Goal: Navigation & Orientation: Find specific page/section

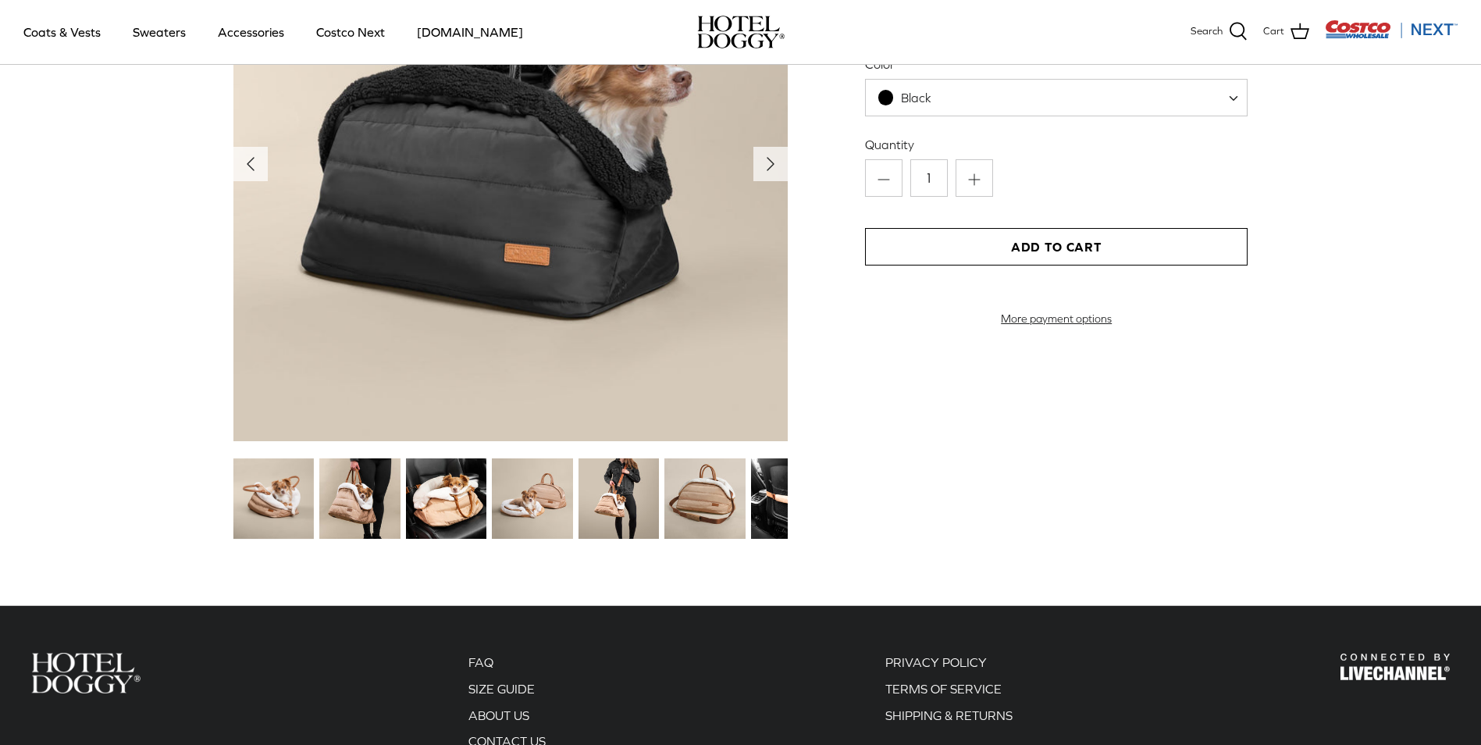
scroll to position [1874, 0]
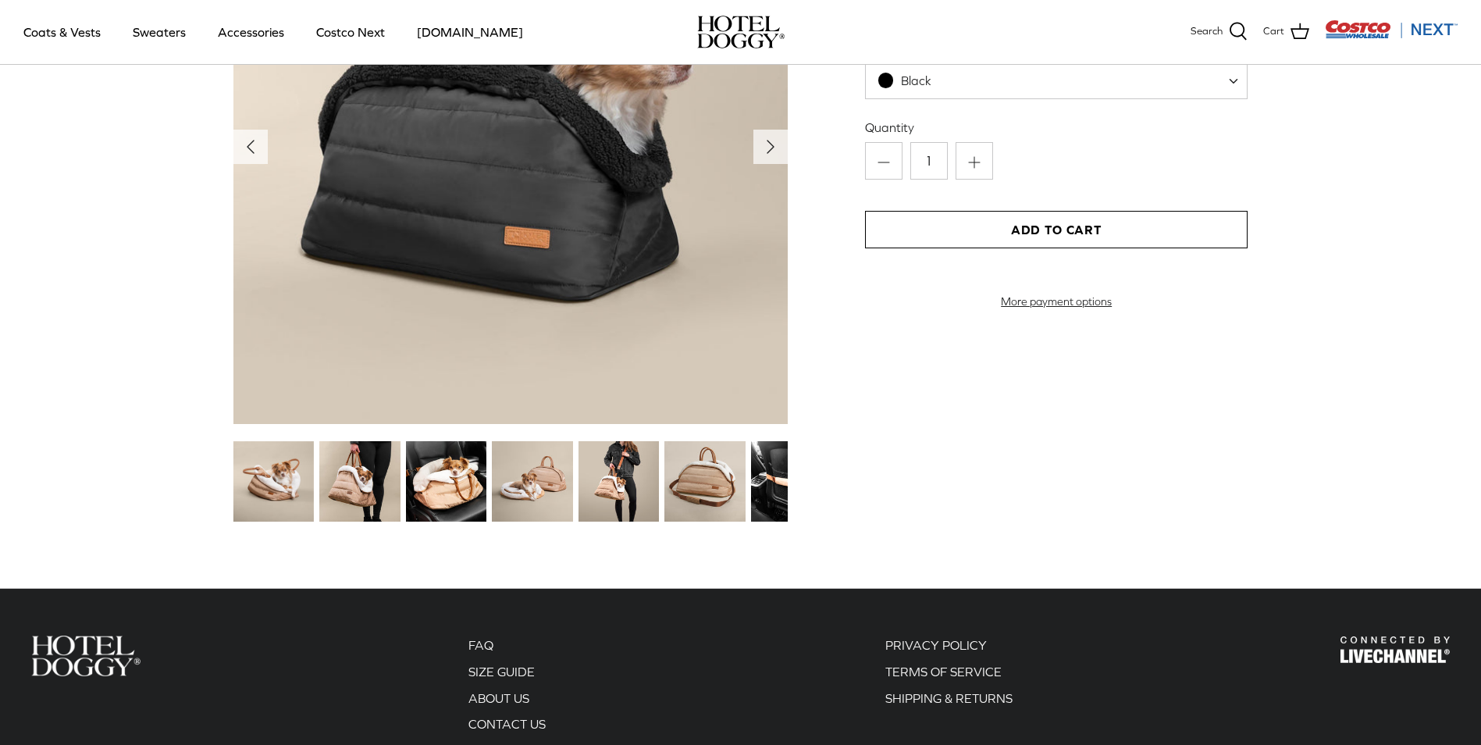
click at [276, 474] on img at bounding box center [273, 481] width 80 height 80
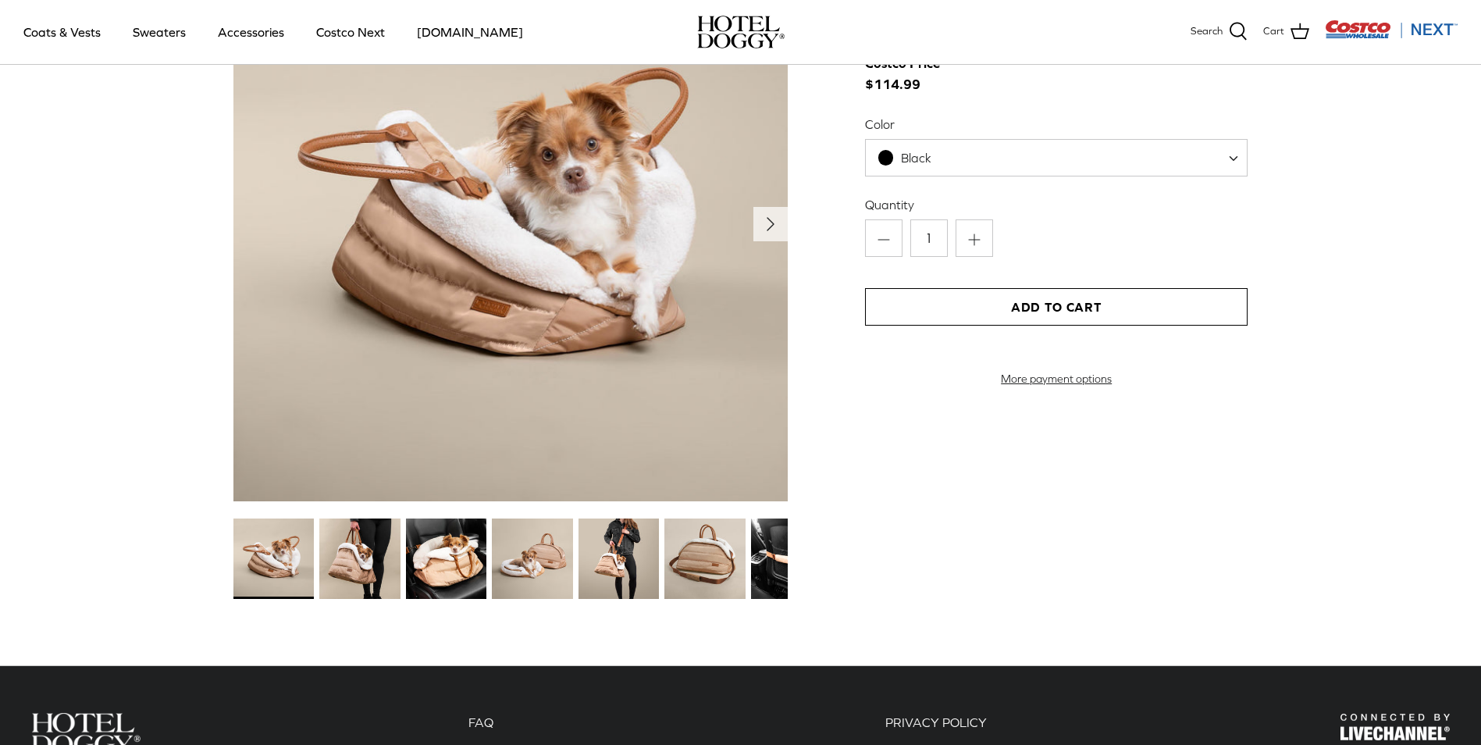
scroll to position [1796, 0]
click at [343, 537] on img at bounding box center [359, 559] width 80 height 80
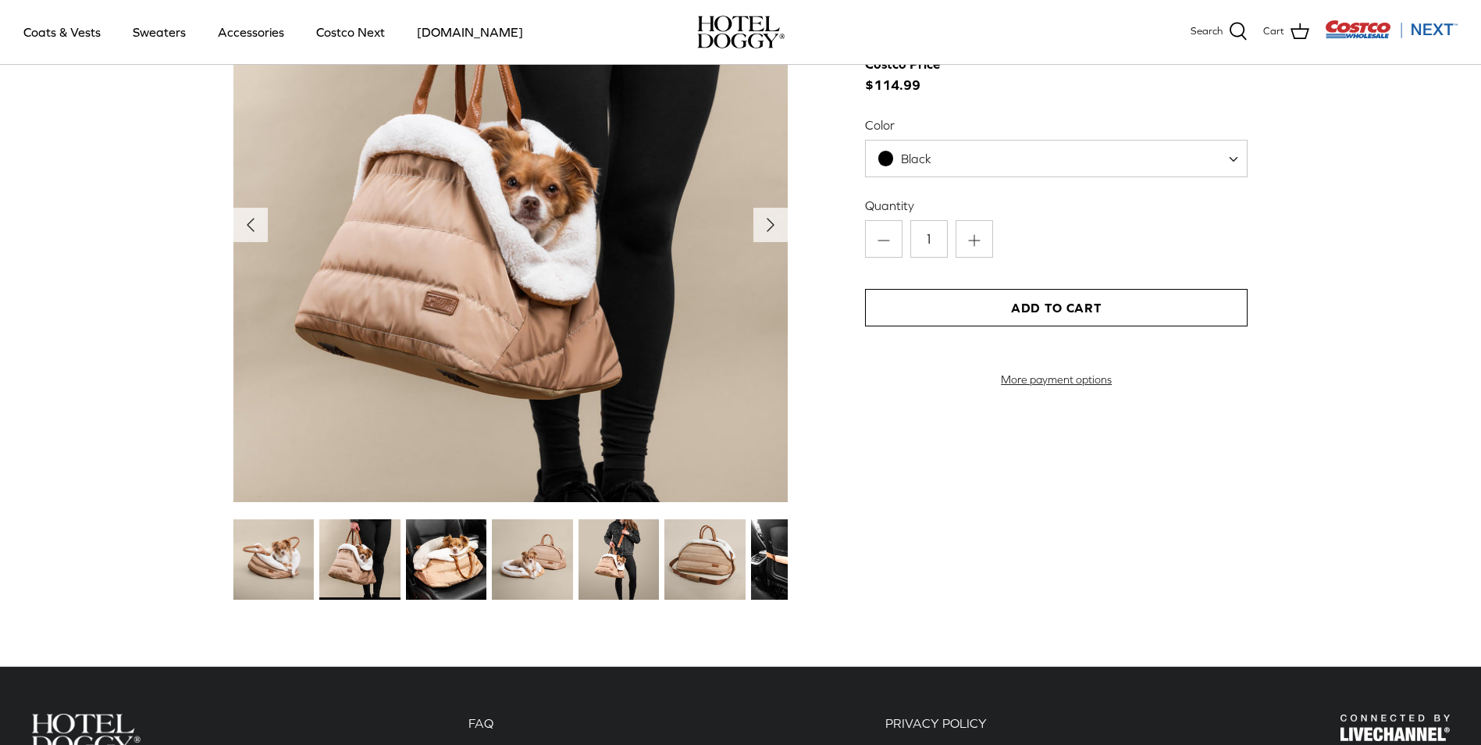
click at [454, 554] on img at bounding box center [446, 559] width 80 height 80
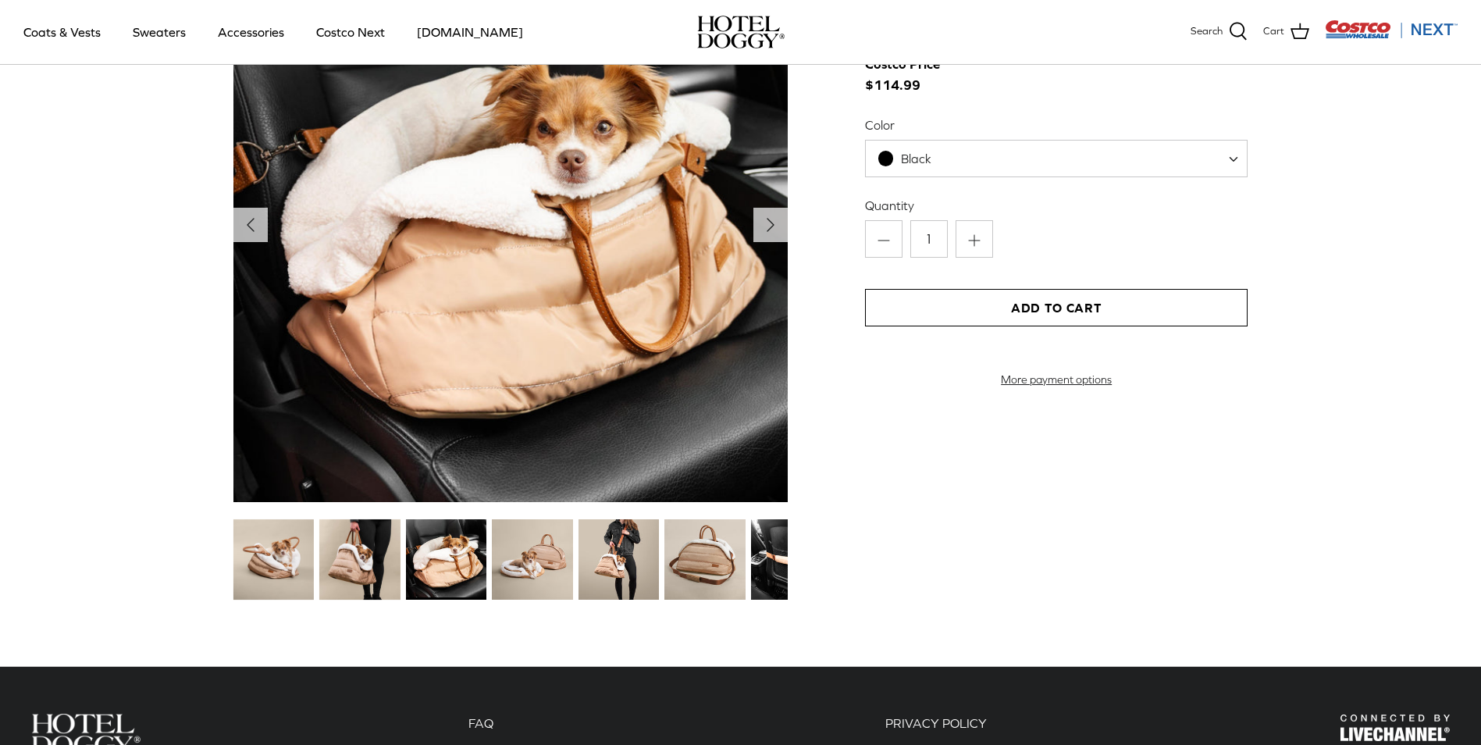
click at [542, 565] on img at bounding box center [532, 559] width 80 height 80
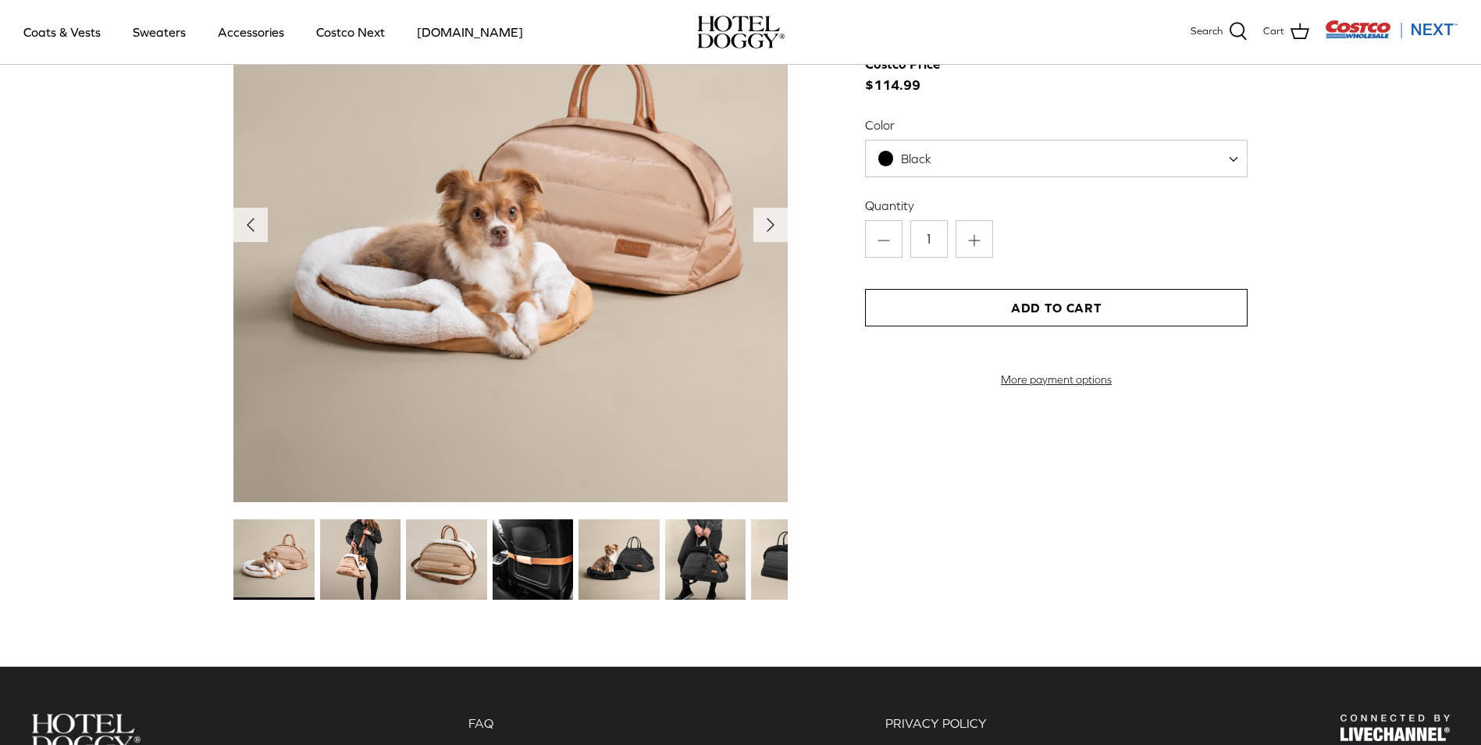
click at [536, 559] on img at bounding box center [533, 559] width 80 height 80
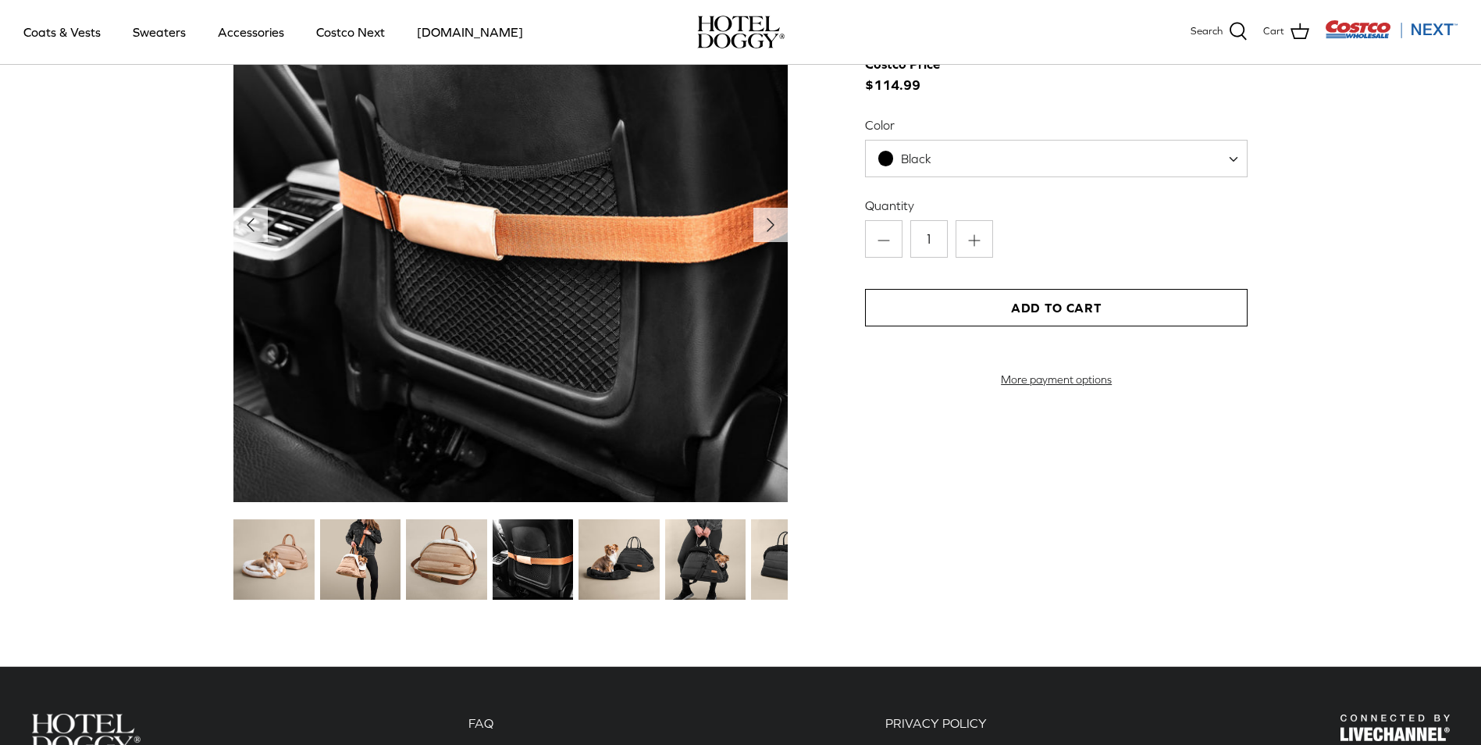
click at [597, 566] on img at bounding box center [619, 559] width 80 height 80
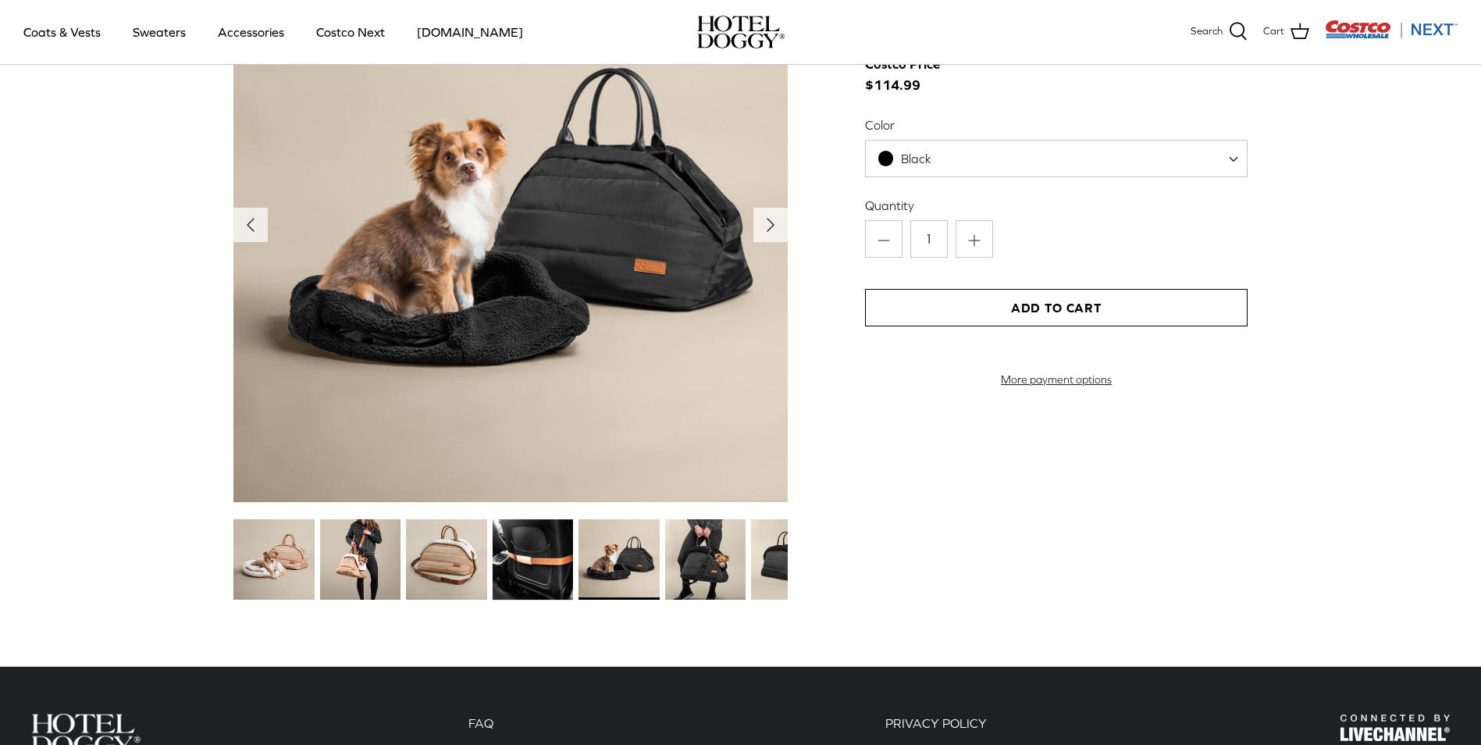
click at [707, 583] on img at bounding box center [705, 559] width 80 height 80
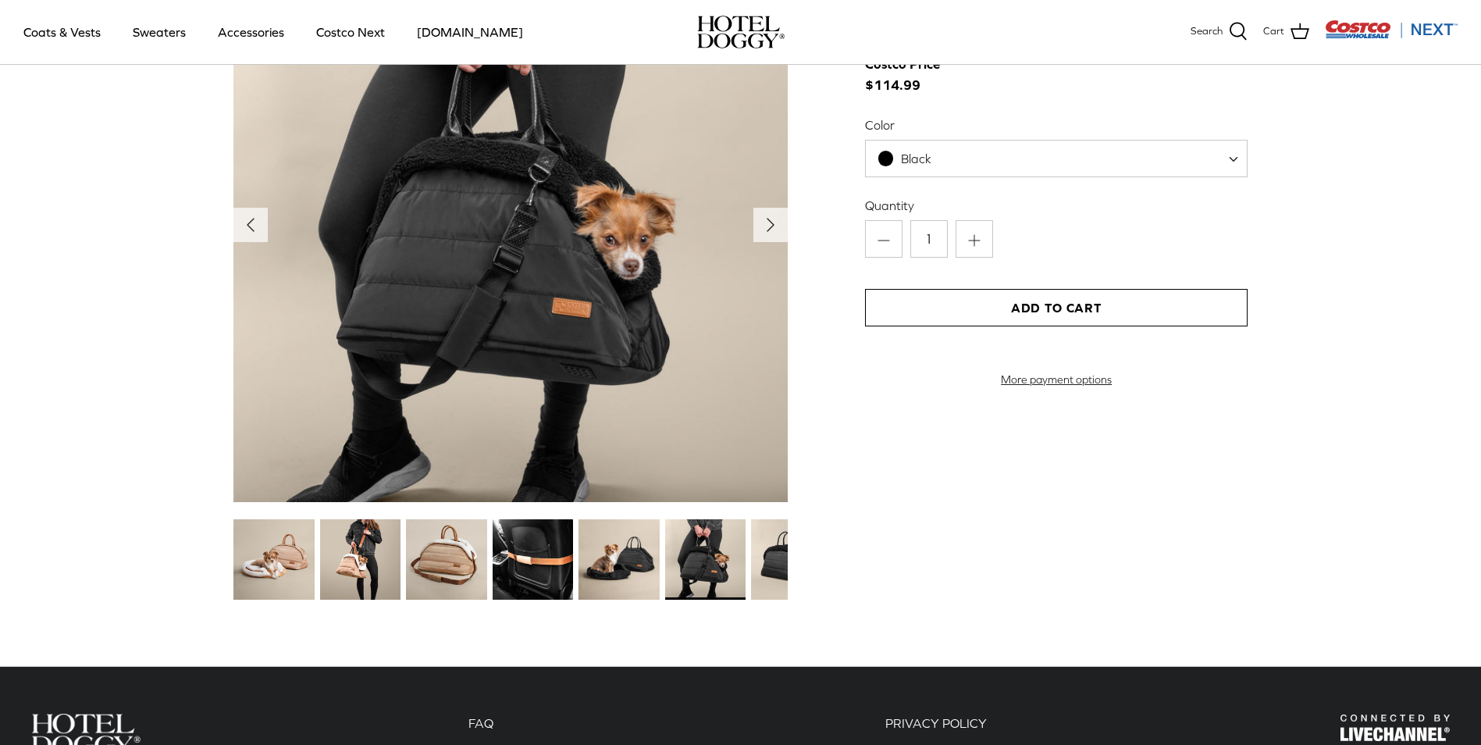
click at [760, 573] on img at bounding box center [791, 559] width 80 height 80
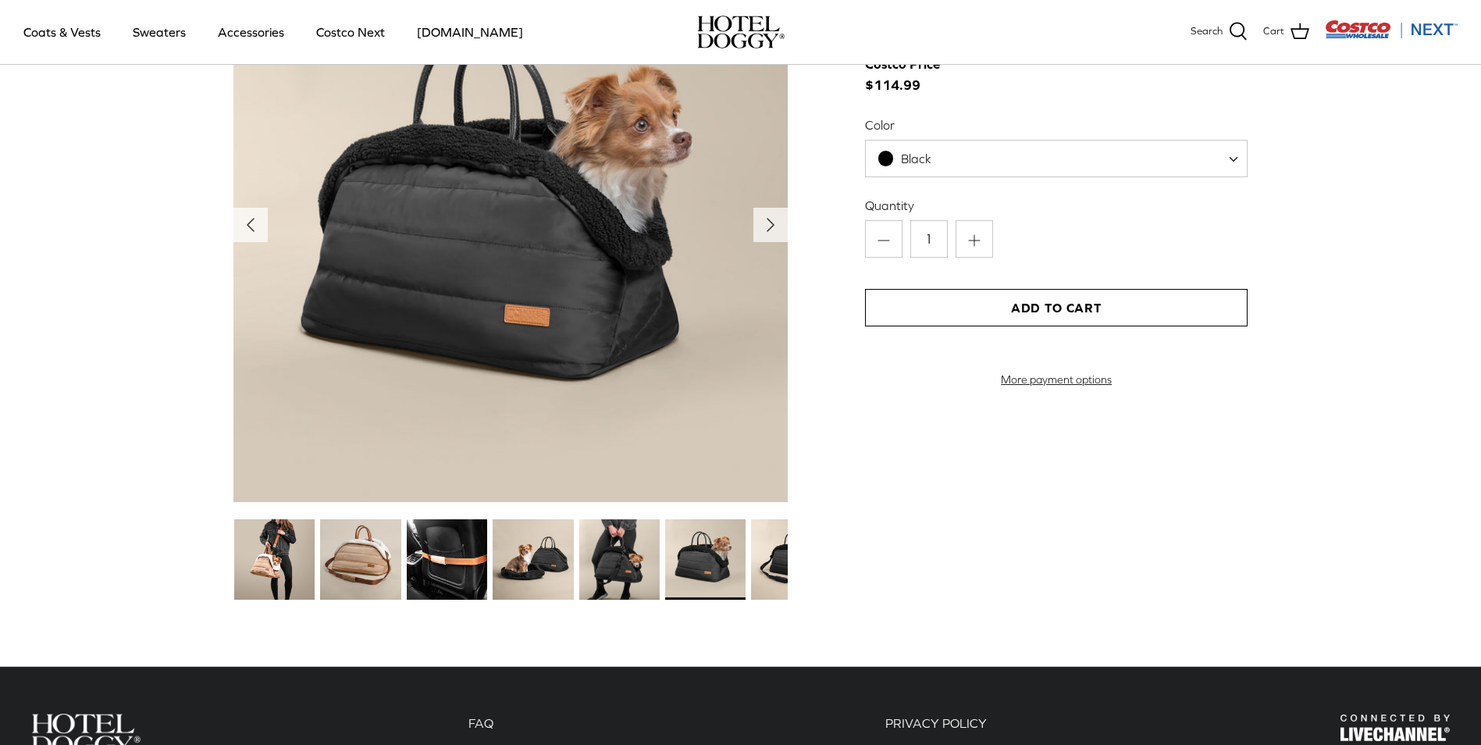
click at [780, 572] on img at bounding box center [791, 559] width 80 height 80
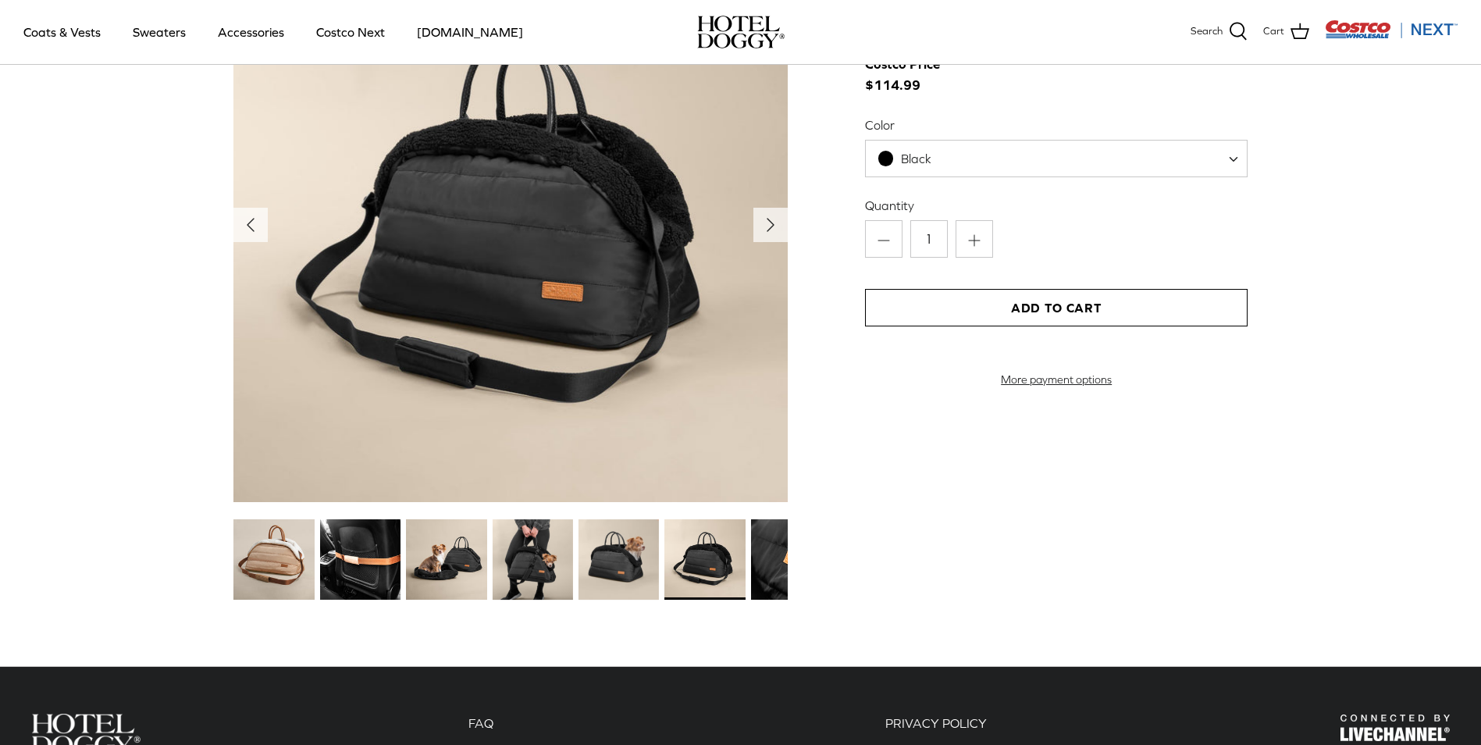
click at [773, 572] on img at bounding box center [791, 559] width 80 height 80
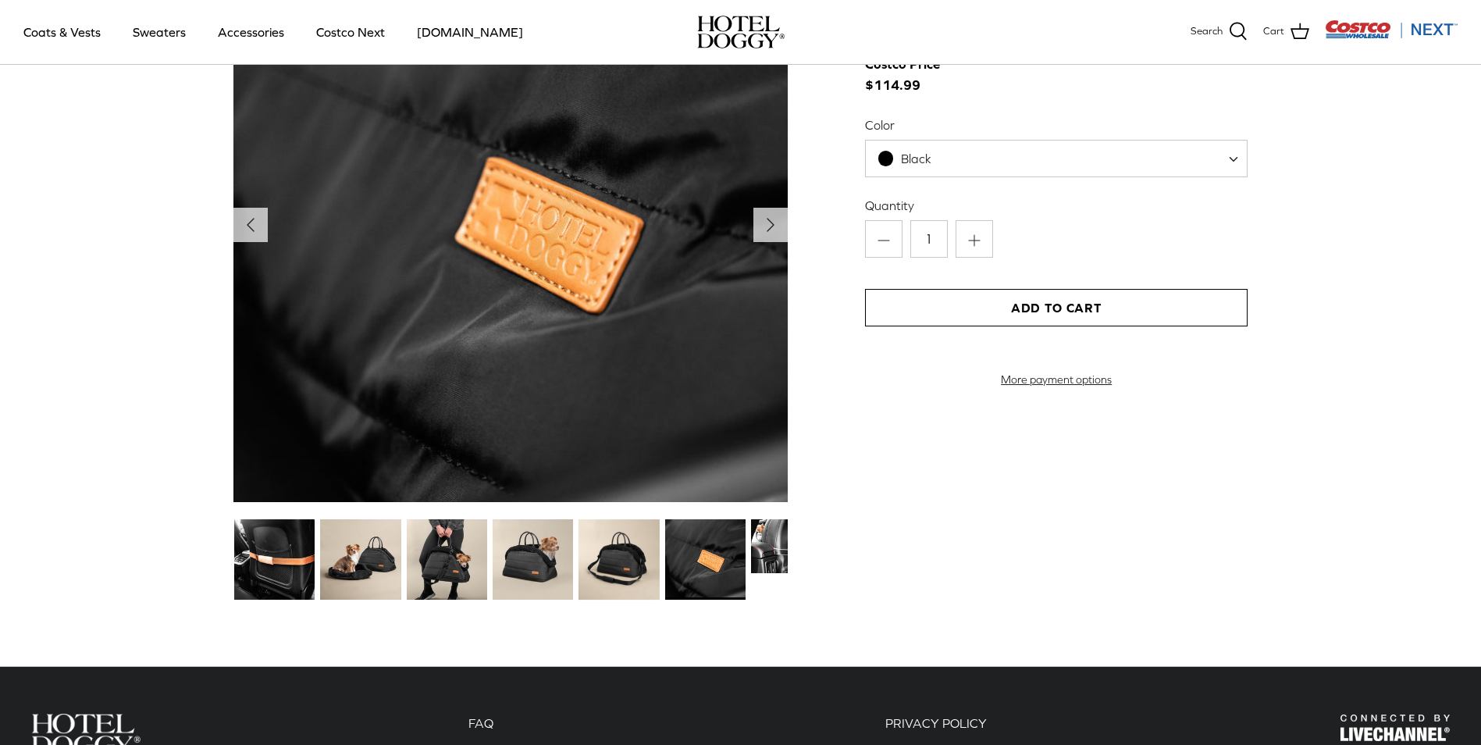
click at [767, 556] on img at bounding box center [791, 546] width 80 height 54
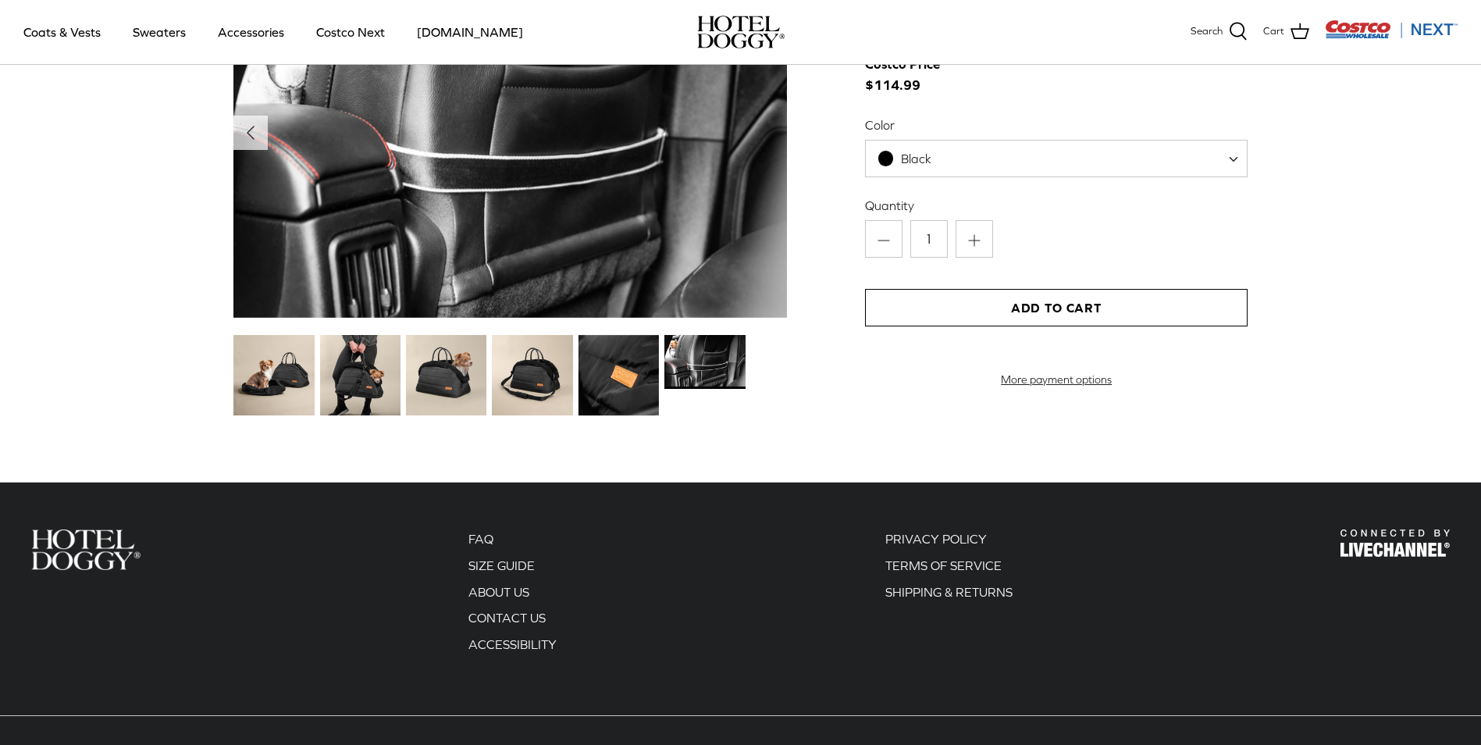
click at [260, 394] on img at bounding box center [273, 375] width 80 height 80
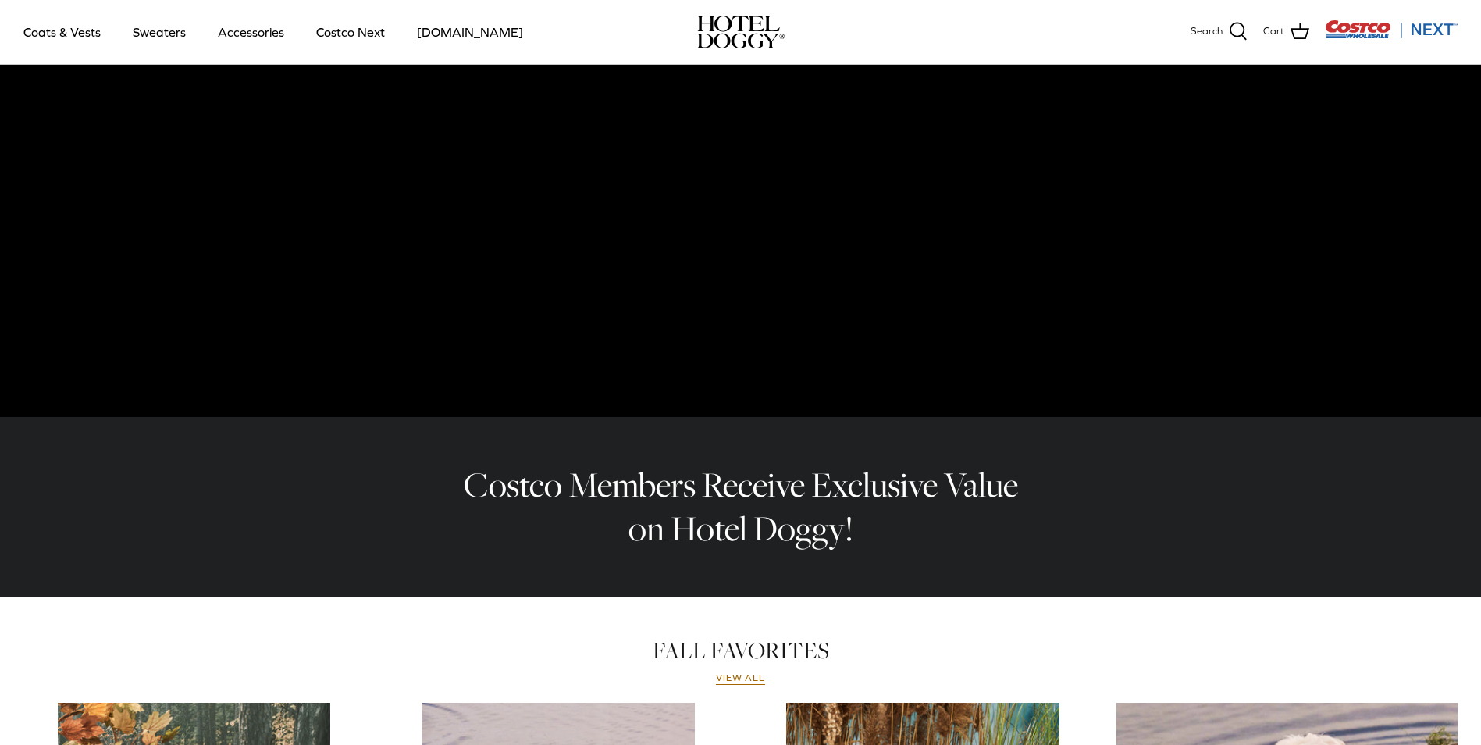
scroll to position [0, 0]
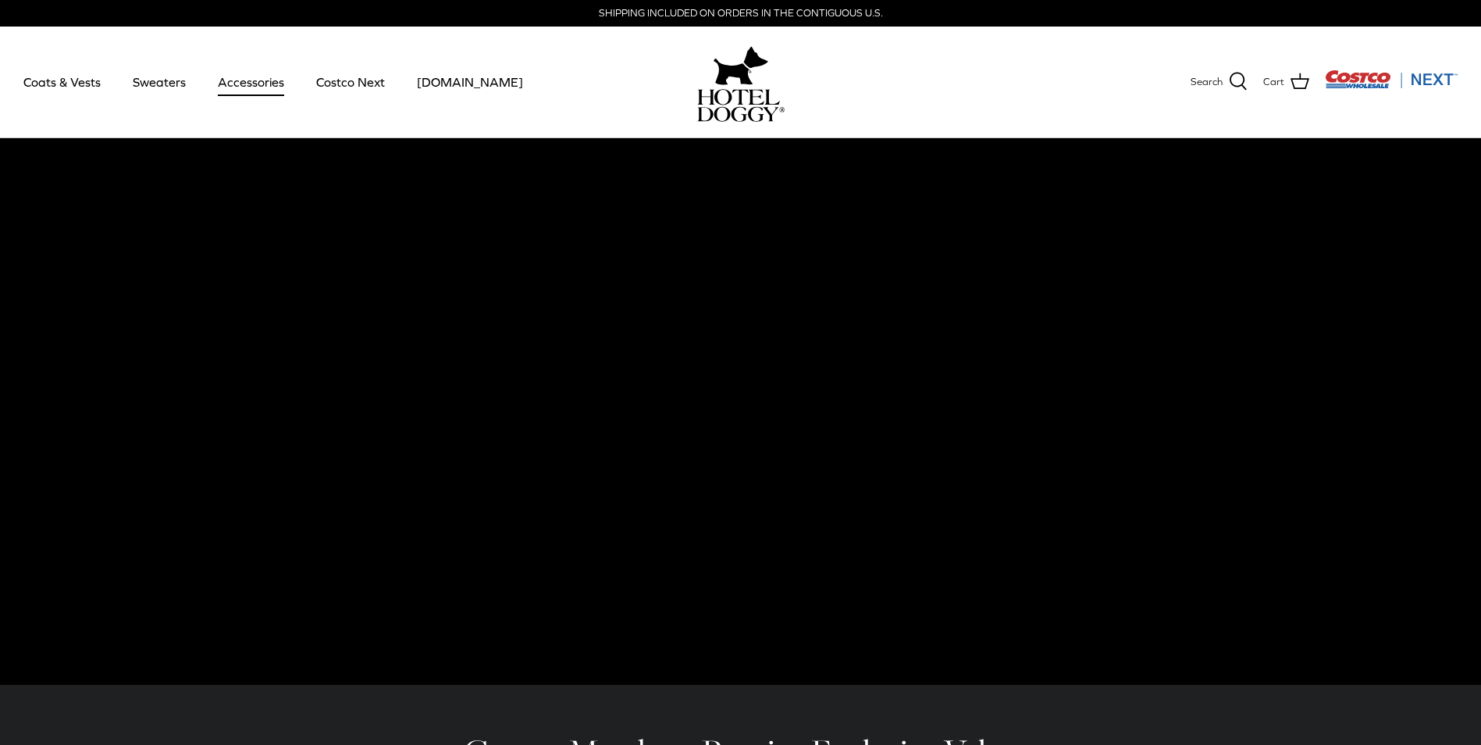
click at [260, 86] on link "Accessories" at bounding box center [251, 81] width 94 height 53
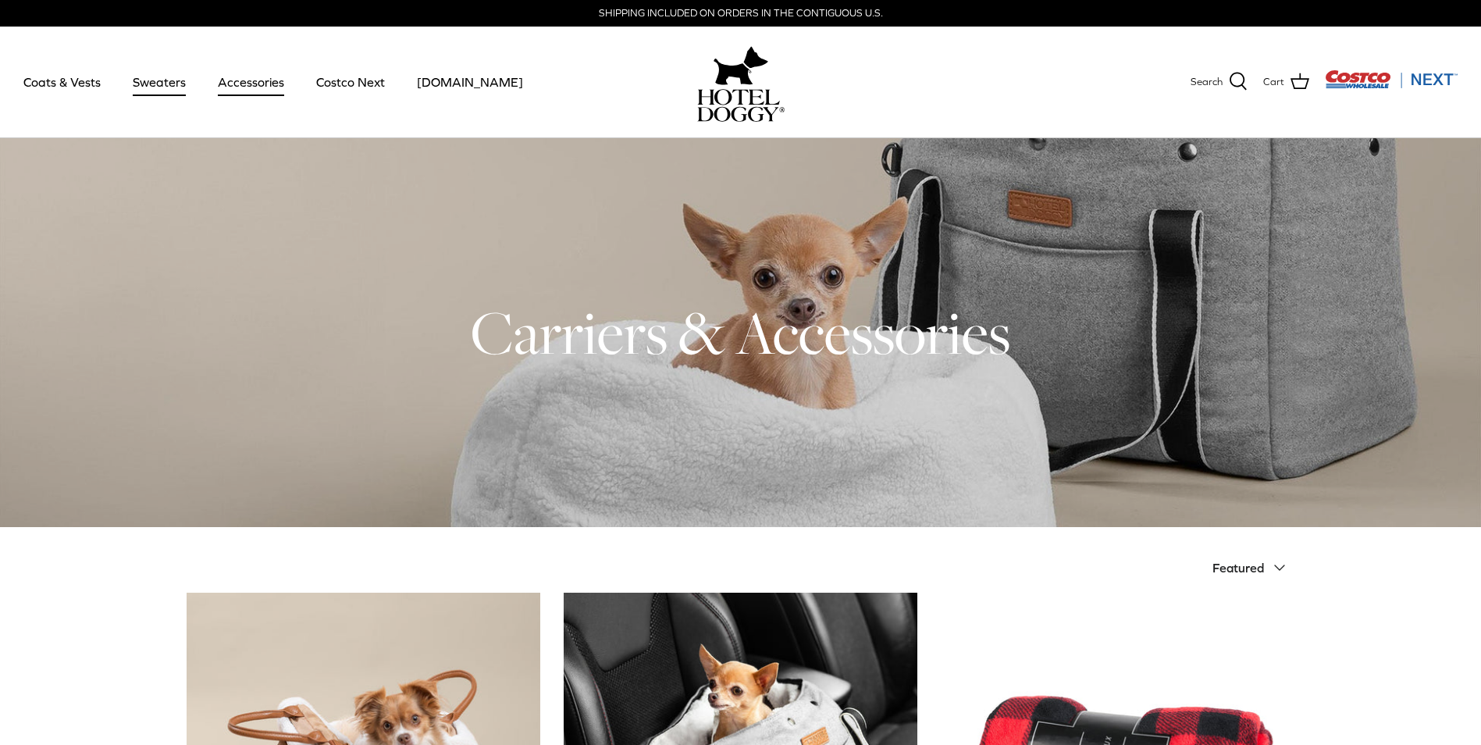
click at [149, 78] on link "Sweaters" at bounding box center [159, 81] width 81 height 53
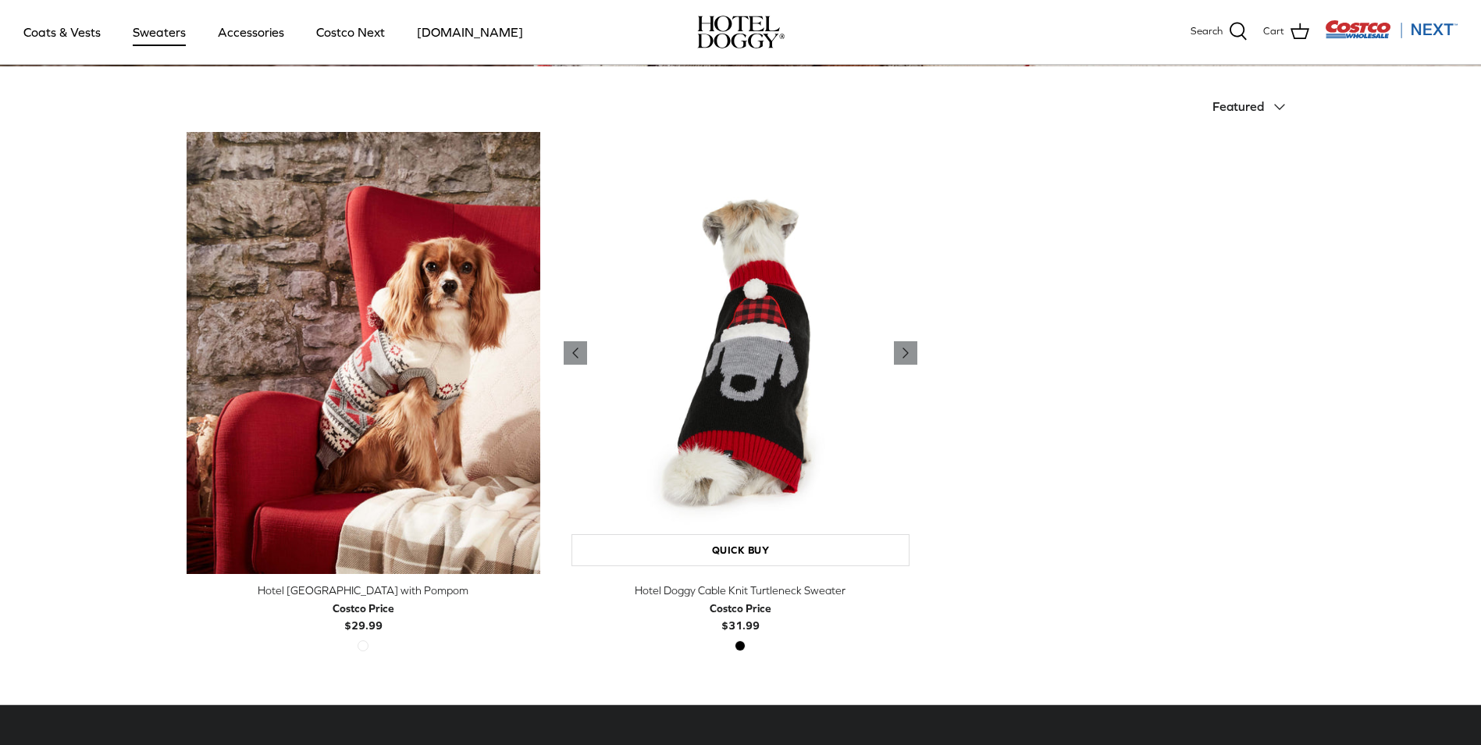
scroll to position [312, 0]
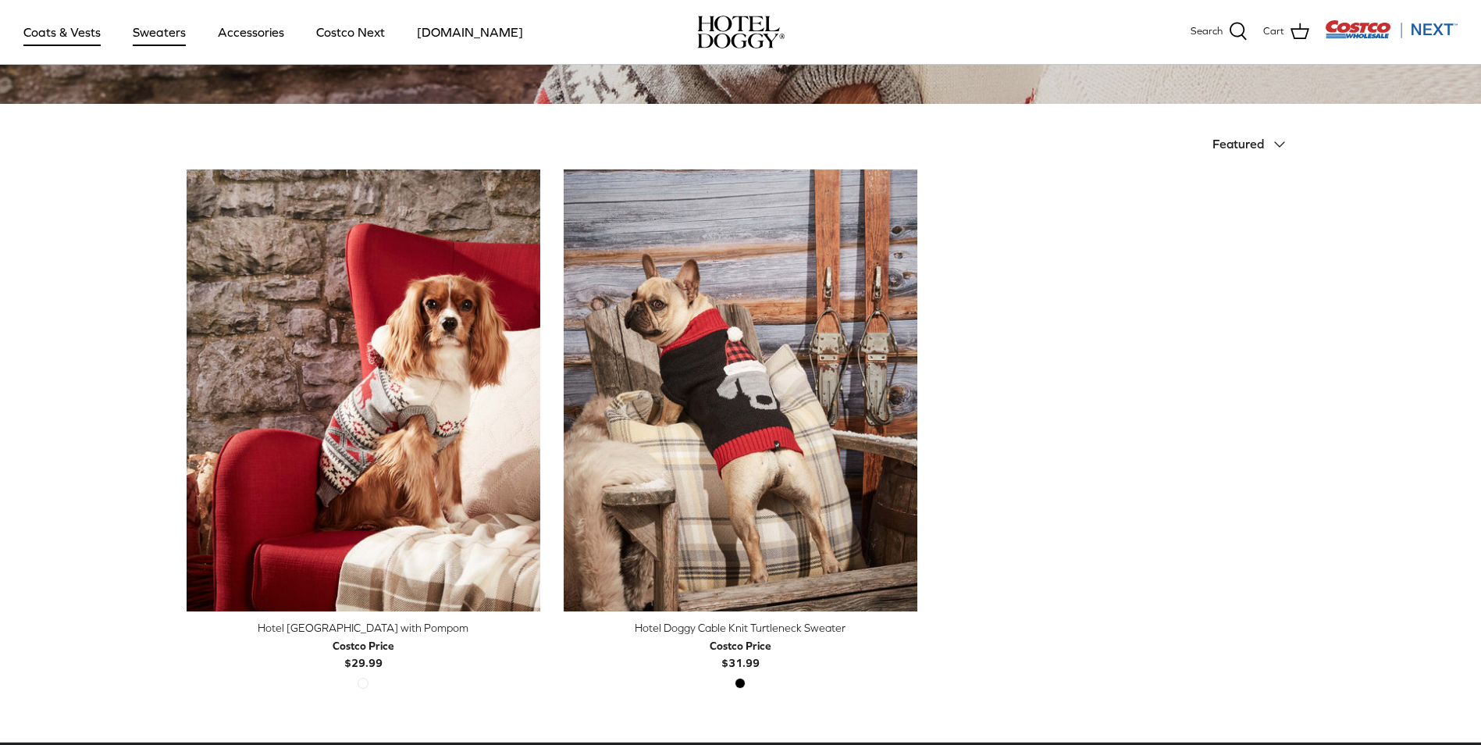
click at [55, 30] on link "Coats & Vests" at bounding box center [61, 31] width 105 height 53
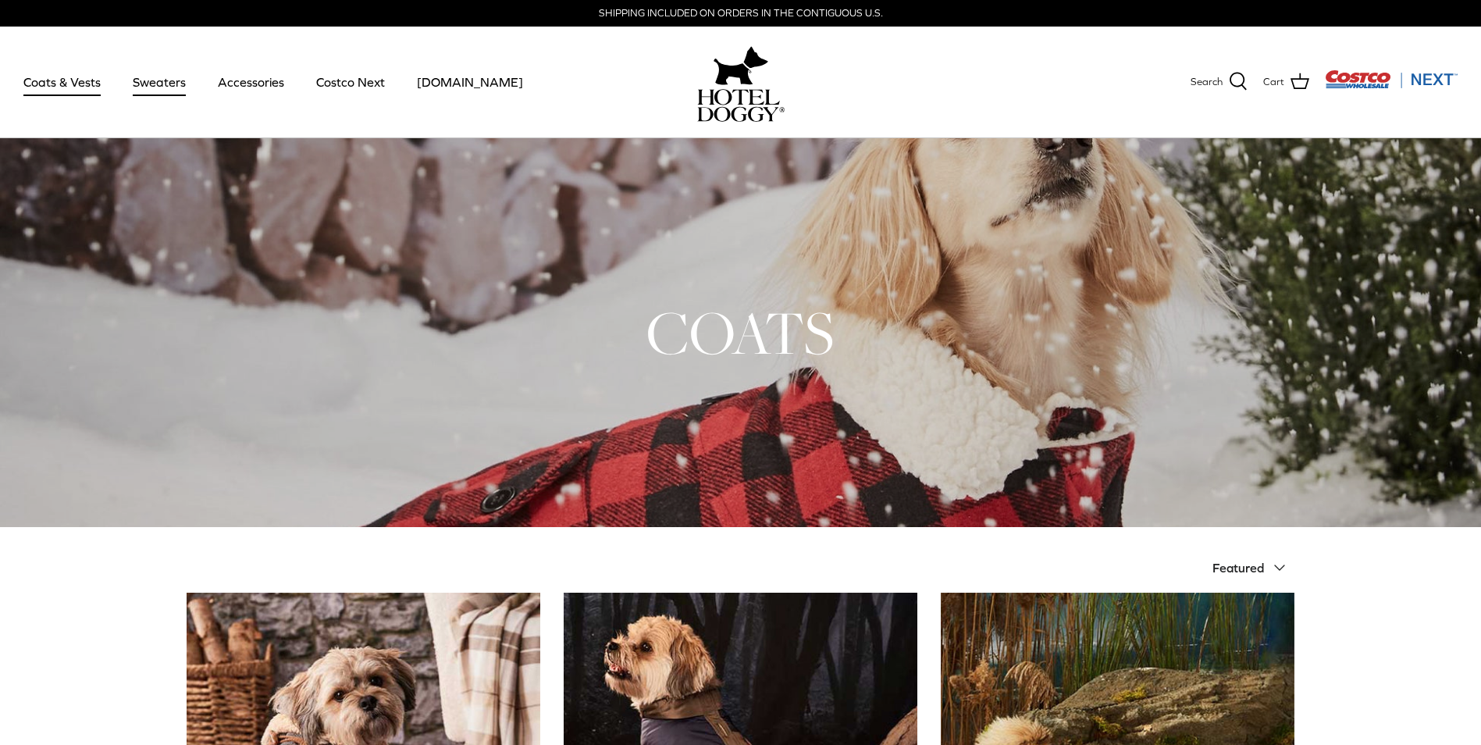
click at [161, 81] on link "Sweaters" at bounding box center [159, 81] width 81 height 53
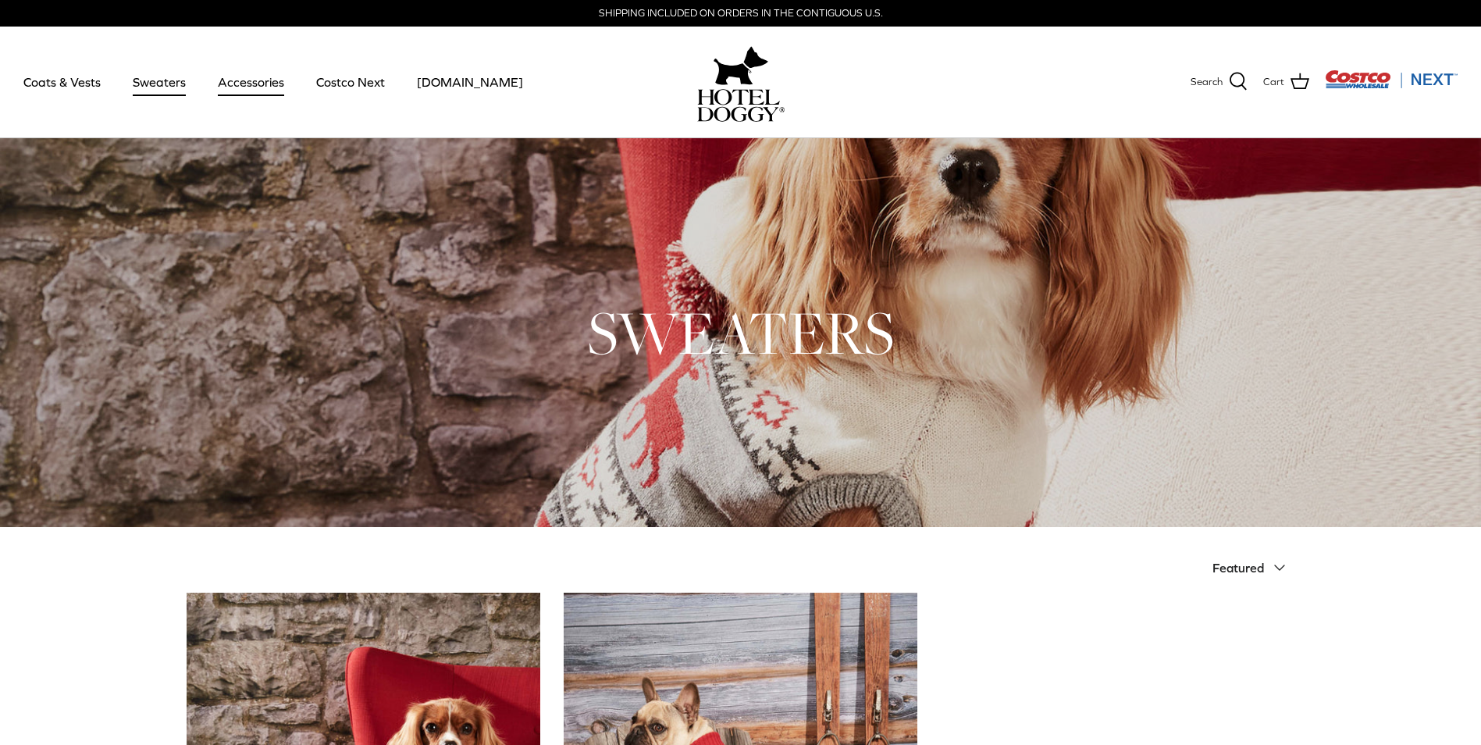
click at [216, 83] on link "Accessories" at bounding box center [251, 81] width 94 height 53
